Goal: Task Accomplishment & Management: Manage account settings

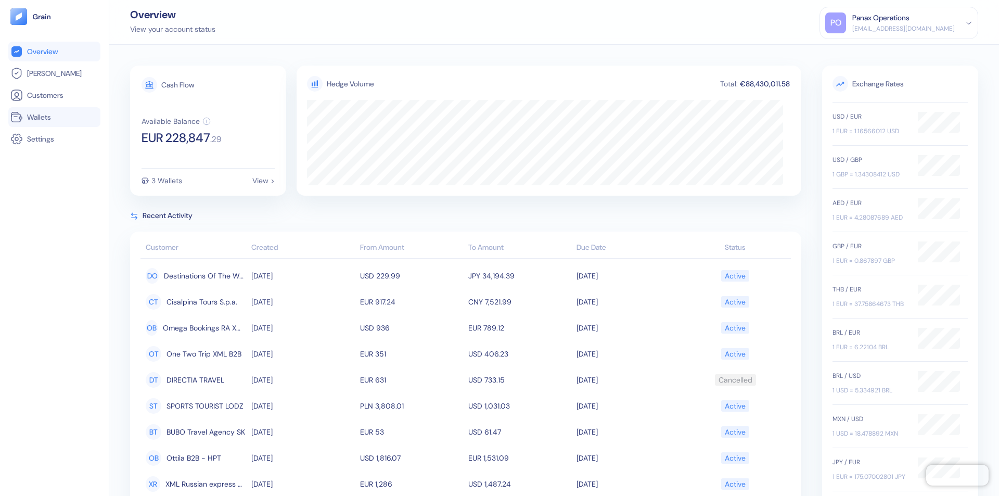
click at [54, 117] on link "Wallets" at bounding box center [54, 117] width 88 height 12
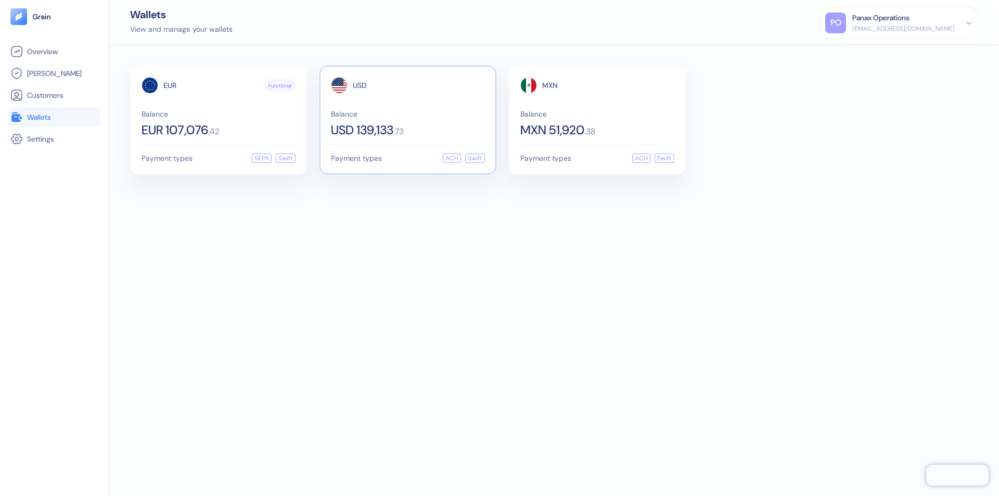
click at [360, 85] on span "USD" at bounding box center [360, 85] width 14 height 7
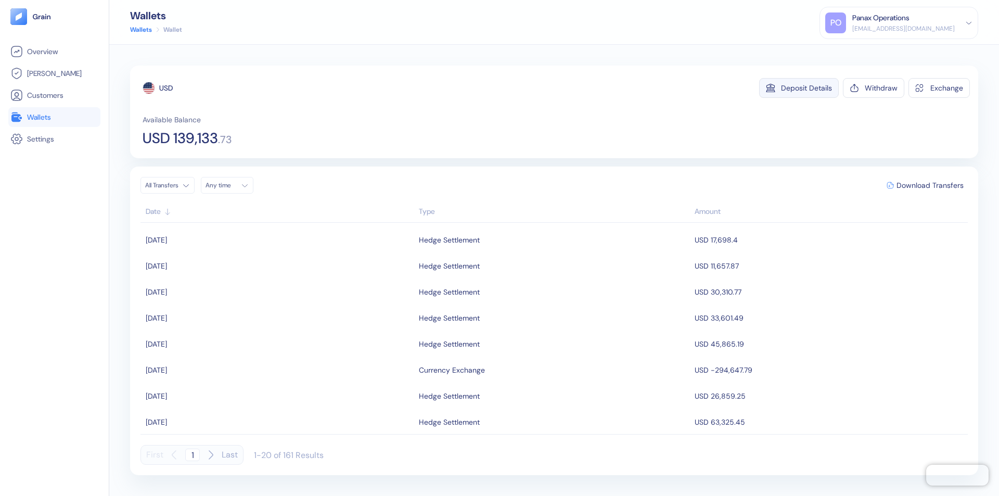
click at [807, 88] on div "Deposit Details" at bounding box center [806, 87] width 51 height 7
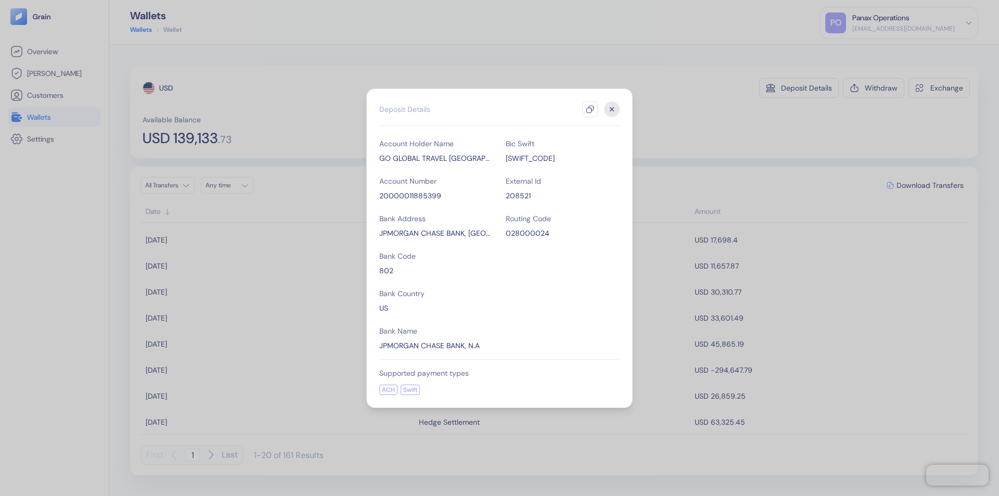
click at [590, 109] on icon "button" at bounding box center [590, 109] width 8 height 8
click at [612, 109] on icon "button" at bounding box center [612, 109] width 4 height 4
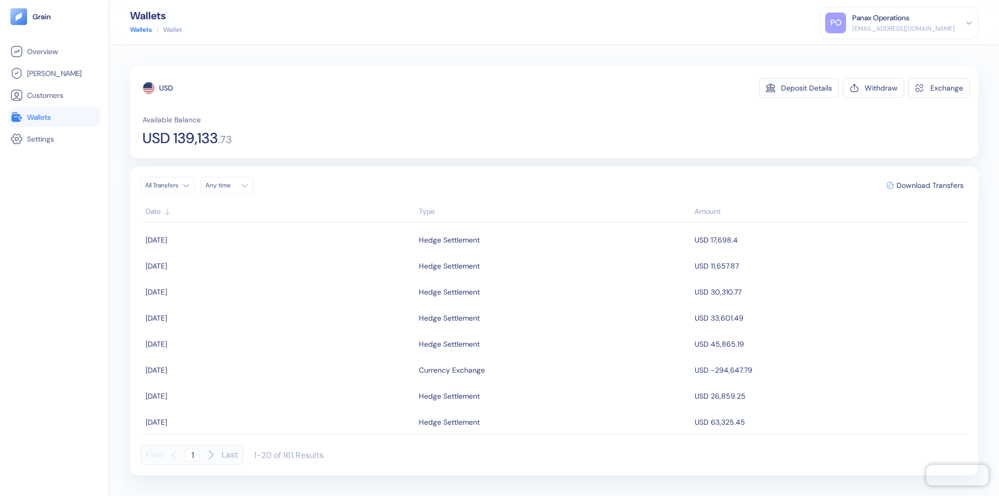
click at [230, 185] on div "Any time" at bounding box center [221, 185] width 31 height 8
click at [216, 253] on button "6" at bounding box center [216, 253] width 12 height 12
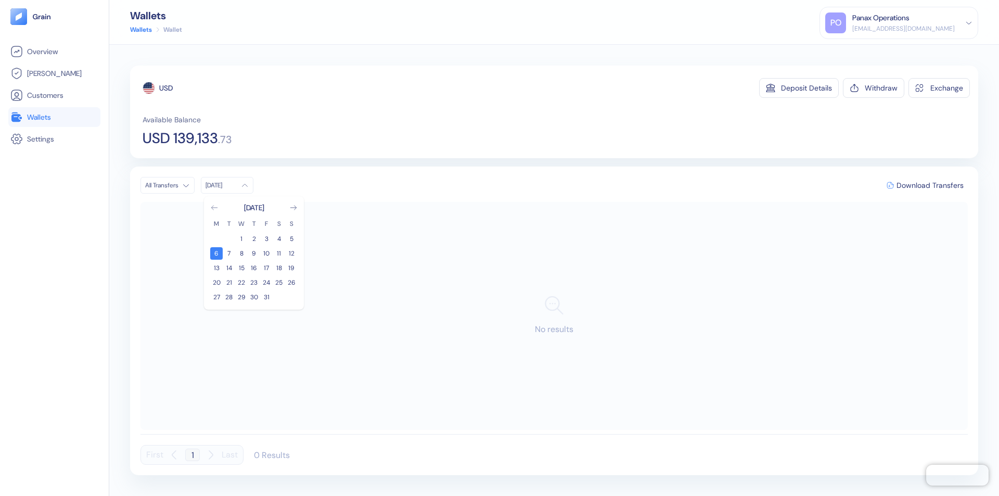
click at [214, 208] on icon "Go to previous month" at bounding box center [214, 208] width 6 height 4
click at [279, 239] on button "6" at bounding box center [279, 239] width 12 height 12
click at [166, 88] on div "USD" at bounding box center [166, 88] width 14 height 10
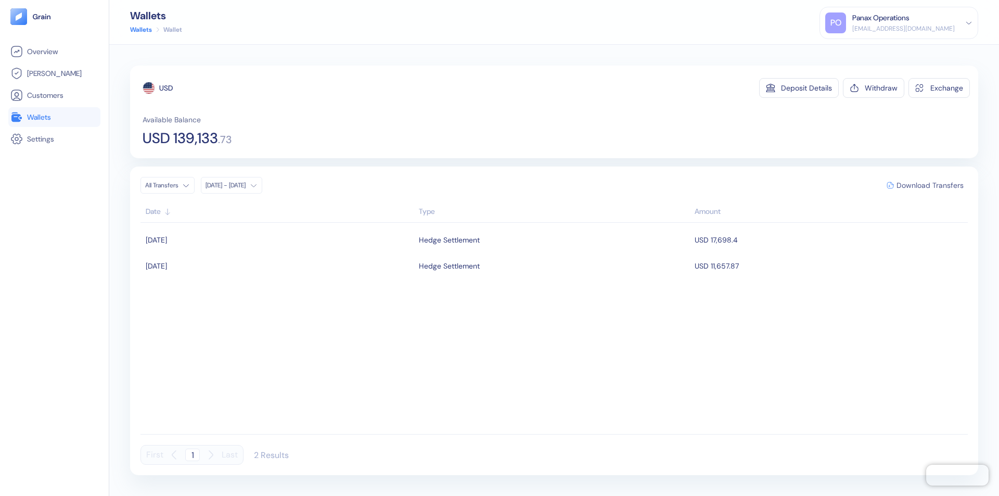
click at [930, 185] on span "Download Transfers" at bounding box center [930, 185] width 67 height 7
click at [54, 117] on link "Wallets" at bounding box center [54, 117] width 88 height 12
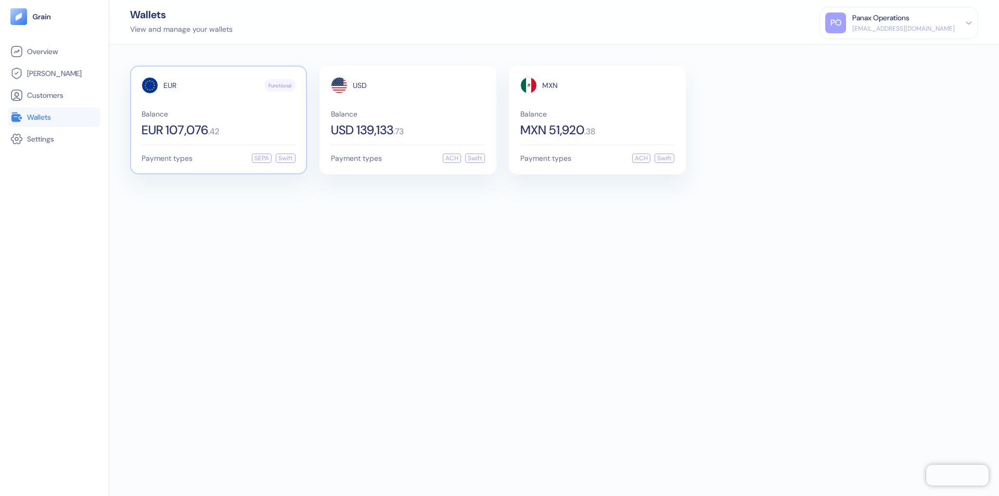
click at [170, 85] on span "EUR" at bounding box center [169, 85] width 13 height 7
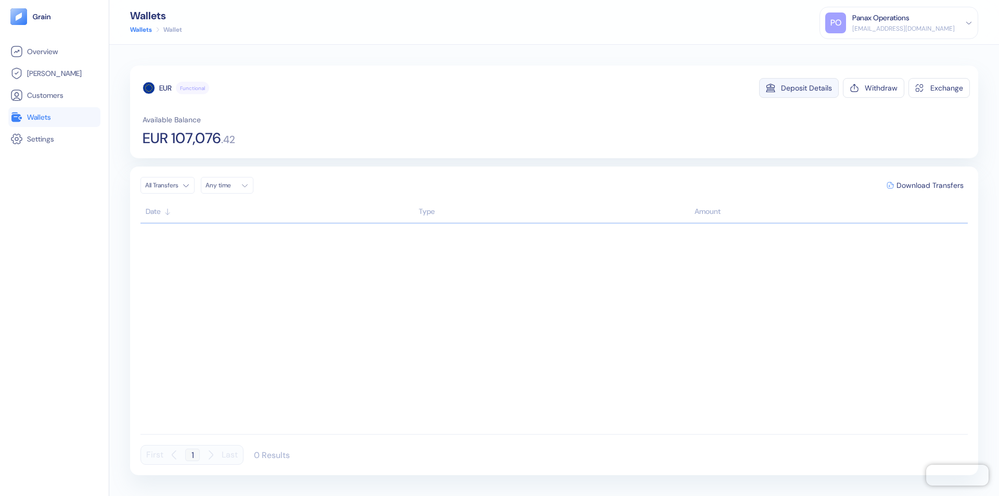
click at [807, 88] on div "Deposit Details" at bounding box center [806, 87] width 51 height 7
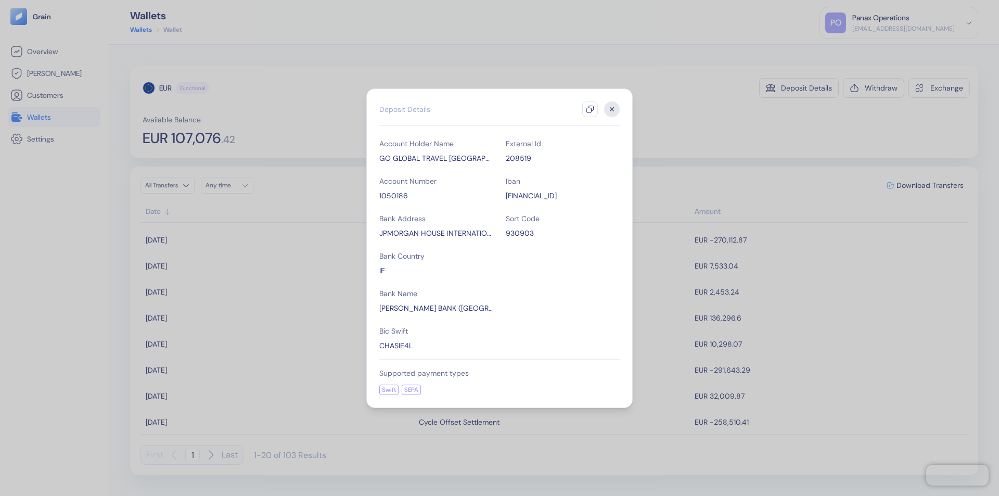
click at [590, 109] on icon "button" at bounding box center [590, 109] width 8 height 8
click at [612, 109] on icon "button" at bounding box center [612, 109] width 4 height 4
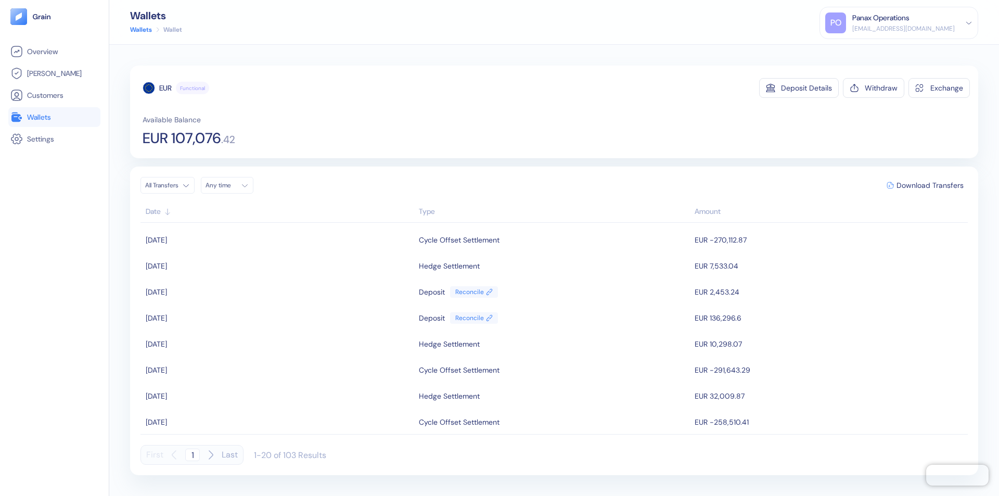
click at [230, 185] on div "Any time" at bounding box center [221, 185] width 31 height 8
click at [216, 253] on button "6" at bounding box center [216, 253] width 12 height 12
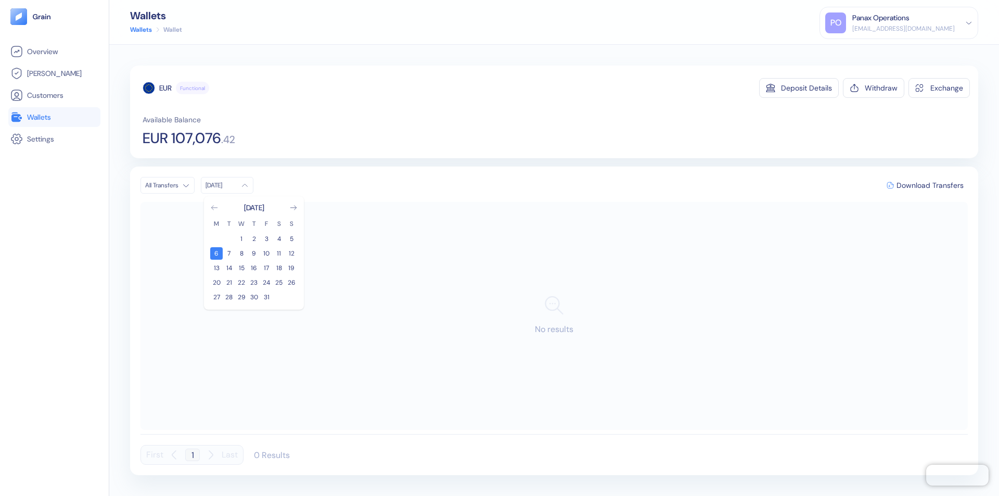
click at [214, 208] on icon "Go to previous month" at bounding box center [214, 208] width 6 height 4
click at [279, 239] on button "6" at bounding box center [279, 239] width 12 height 12
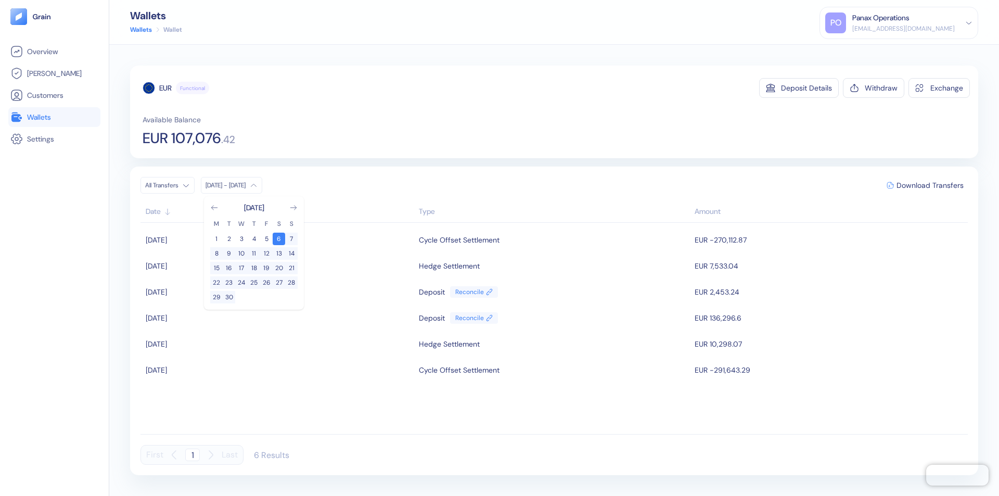
click at [165, 88] on div "EUR" at bounding box center [165, 88] width 12 height 10
click at [930, 185] on span "Download Transfers" at bounding box center [930, 185] width 67 height 7
click at [54, 117] on link "Wallets" at bounding box center [54, 117] width 88 height 12
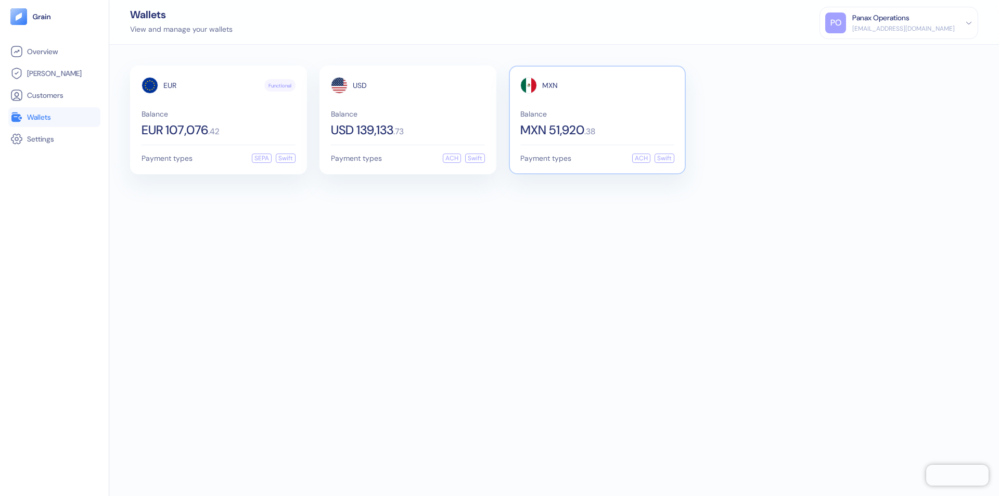
click at [550, 85] on span "MXN" at bounding box center [550, 85] width 16 height 7
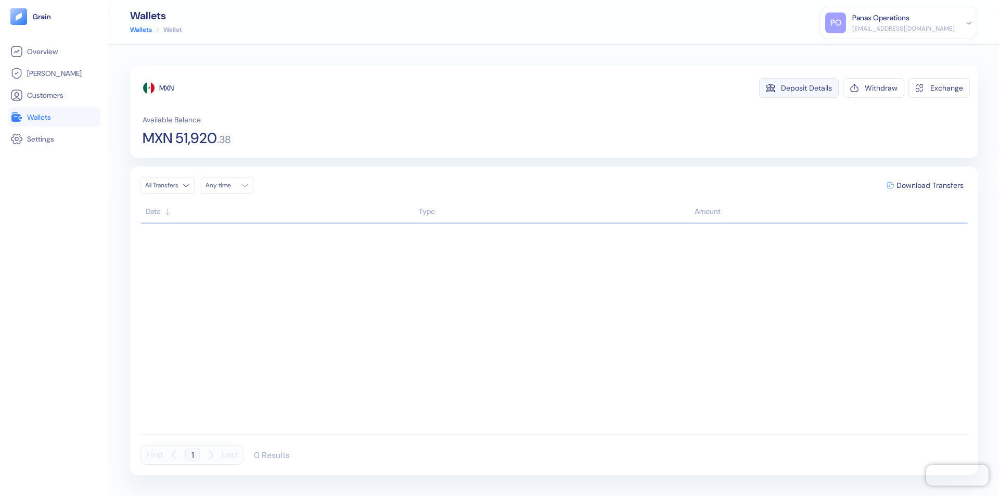
click at [807, 88] on div "Deposit Details" at bounding box center [806, 87] width 51 height 7
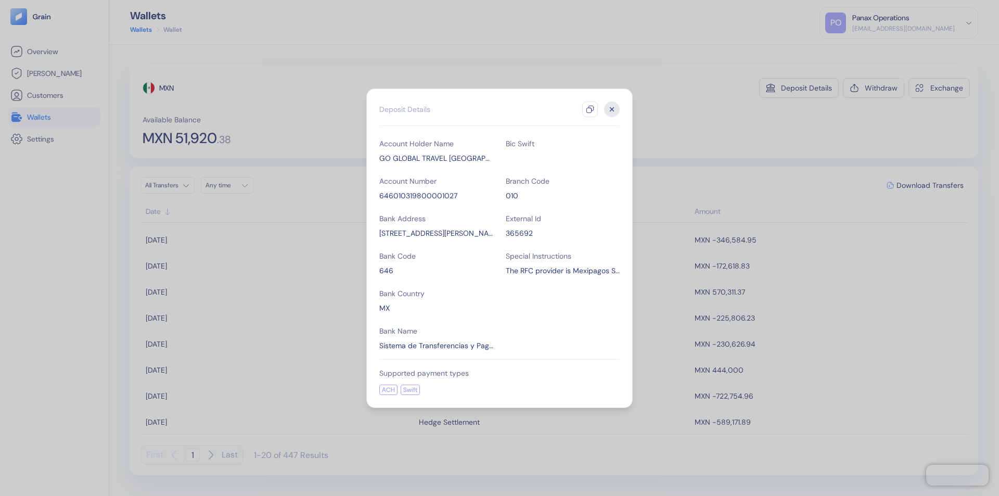
click at [590, 109] on icon "button" at bounding box center [590, 109] width 8 height 8
click at [612, 109] on icon "button" at bounding box center [612, 109] width 4 height 4
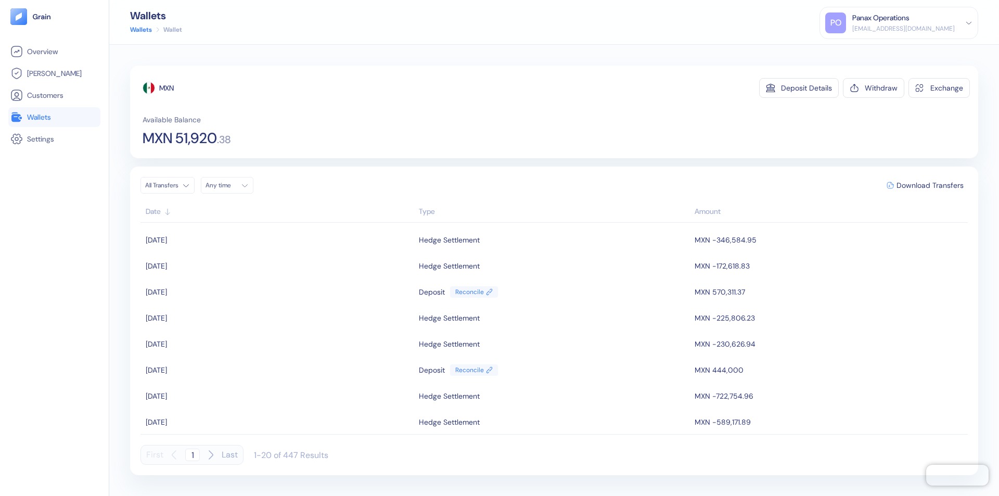
click at [230, 185] on div "Any time" at bounding box center [221, 185] width 31 height 8
click at [216, 253] on button "6" at bounding box center [216, 253] width 12 height 12
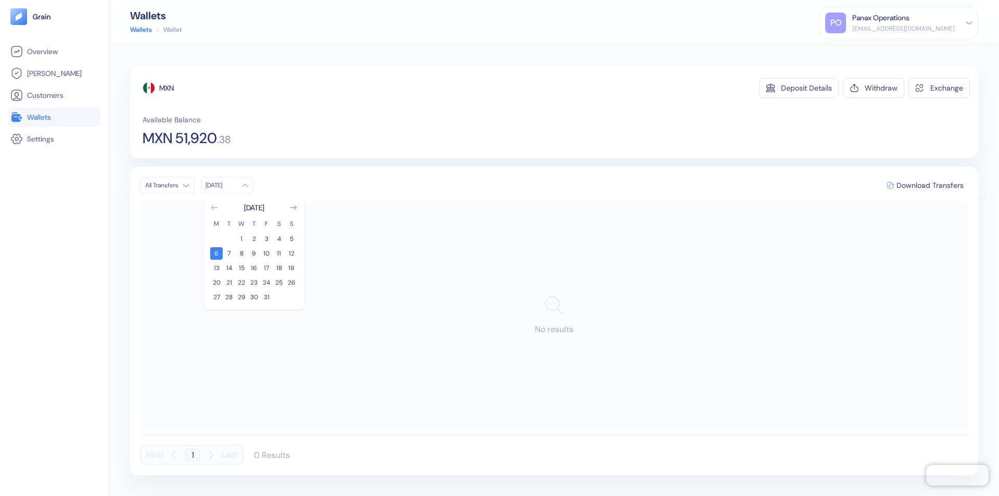
click at [214, 208] on icon "Go to previous month" at bounding box center [214, 208] width 6 height 4
click at [279, 239] on button "6" at bounding box center [279, 239] width 12 height 12
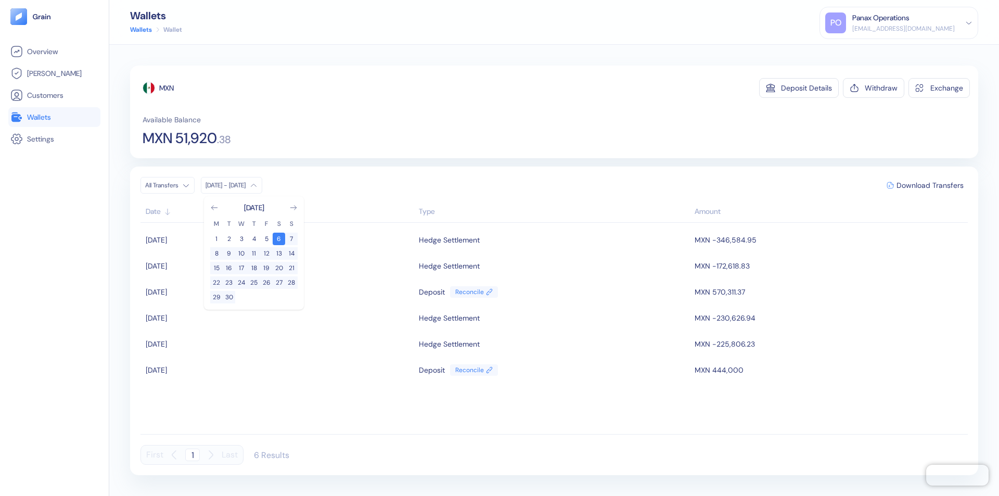
click at [167, 88] on div "MXN" at bounding box center [166, 88] width 15 height 10
click at [930, 185] on span "Download Transfers" at bounding box center [930, 185] width 67 height 7
click at [910, 23] on div "Panax Operations" at bounding box center [880, 17] width 57 height 11
click at [867, 52] on div "Sign Out" at bounding box center [853, 51] width 29 height 11
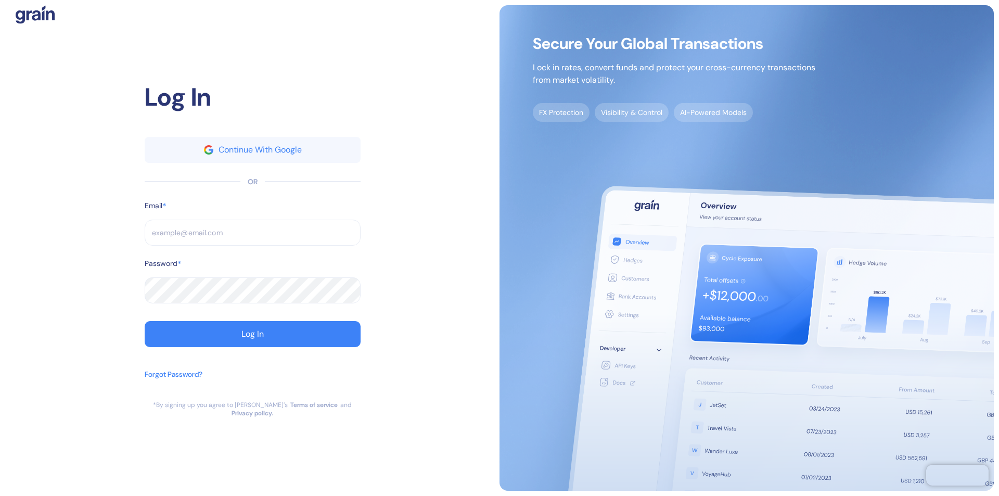
click at [252, 237] on input "text" at bounding box center [253, 233] width 216 height 26
type input "s"
type input "suppo"
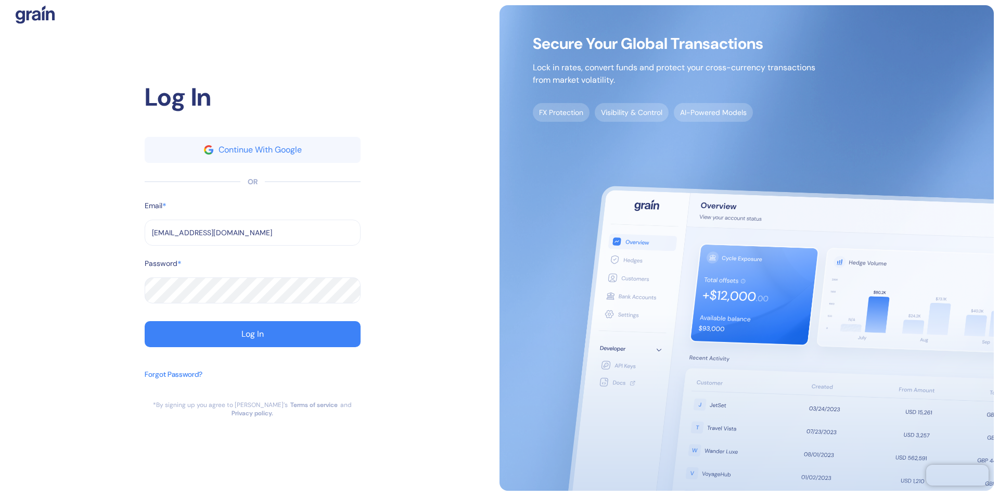
type input "support@thepanax.com"
click at [252, 338] on div "Log In" at bounding box center [252, 334] width 22 height 8
